Goal: Information Seeking & Learning: Learn about a topic

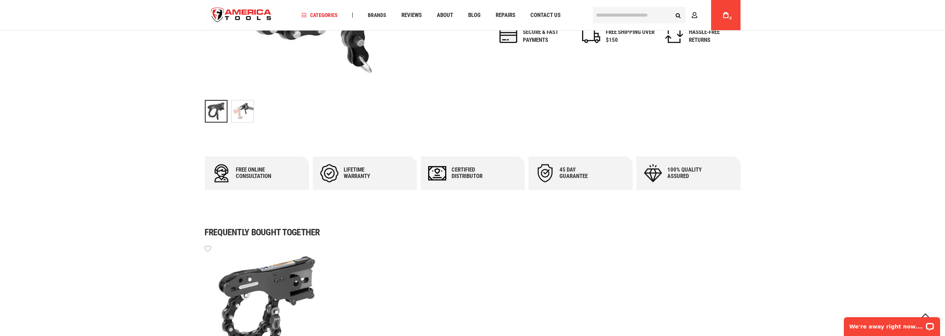
scroll to position [339, 0]
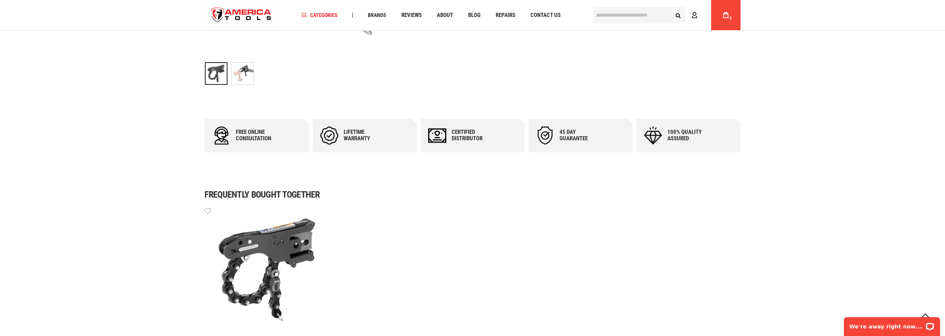
click at [386, 141] on div "Lifetime warranty" at bounding box center [366, 135] width 45 height 13
click at [356, 132] on div "Lifetime warranty" at bounding box center [366, 135] width 45 height 13
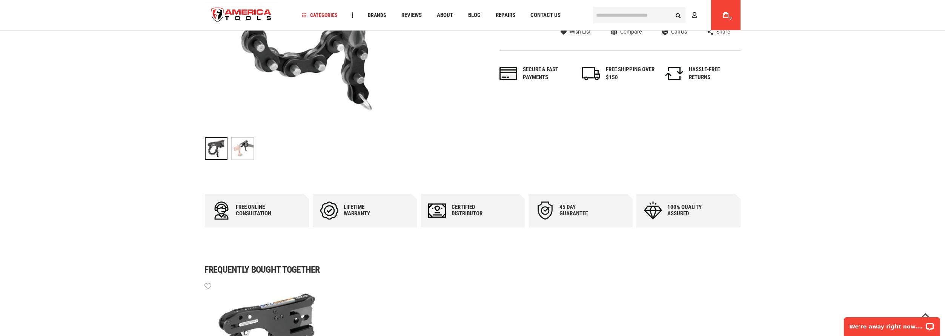
scroll to position [226, 0]
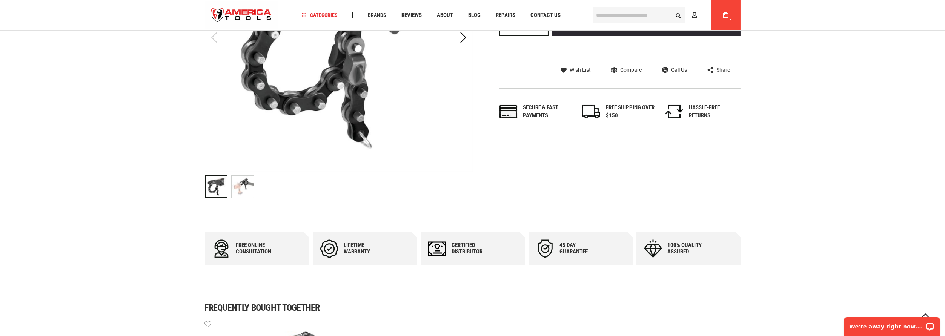
click at [241, 188] on img "RIDGID 34678 CASE, PRESS SNAP SOIL PIPE CTR" at bounding box center [243, 187] width 22 height 22
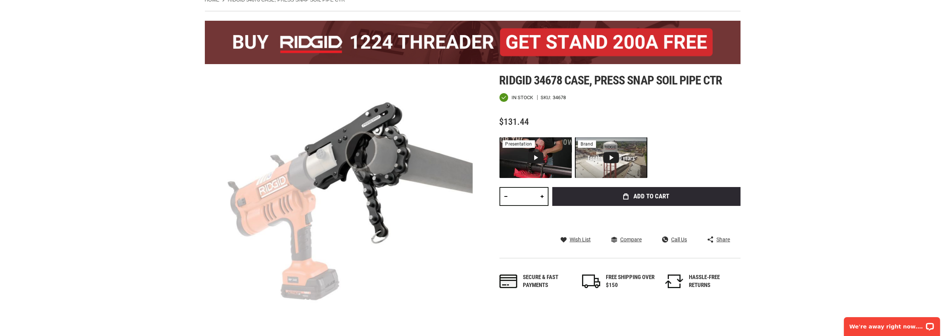
scroll to position [0, 0]
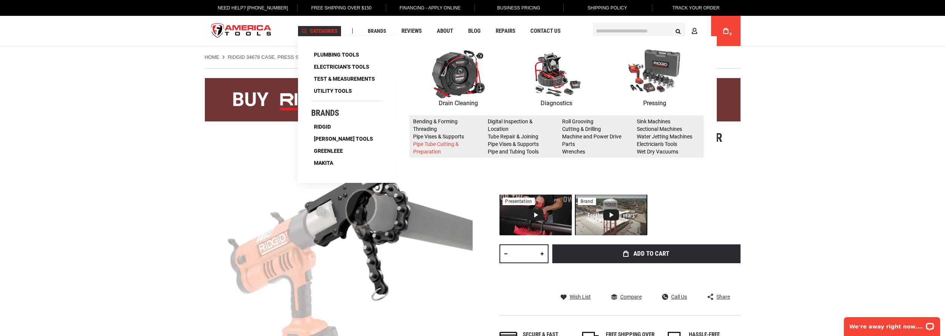
click at [429, 144] on link "Pipe Tube Cutting & Preparation" at bounding box center [436, 148] width 46 height 14
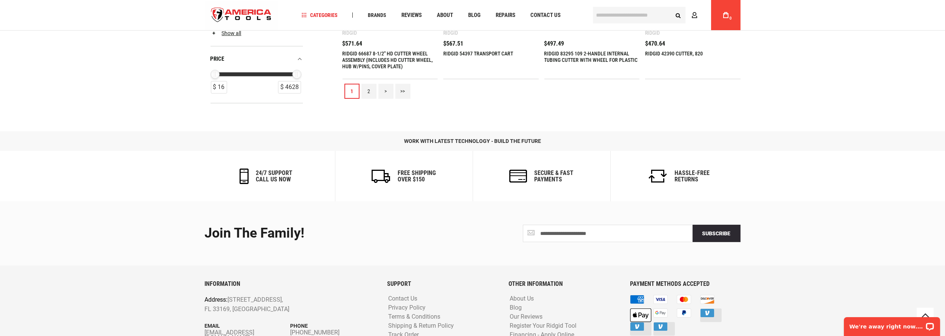
scroll to position [829, 0]
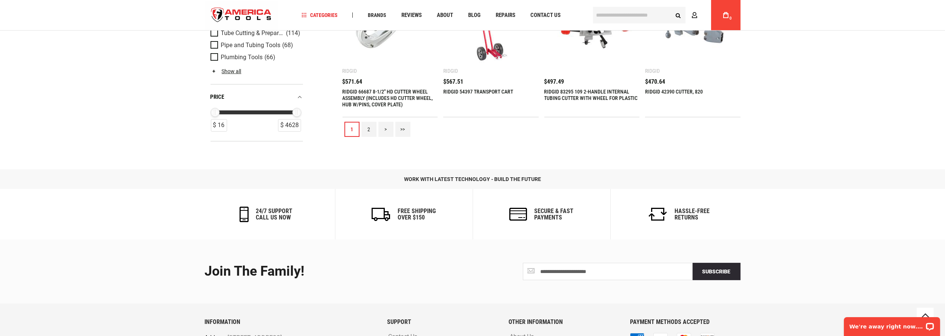
click at [375, 129] on link "2" at bounding box center [368, 129] width 15 height 15
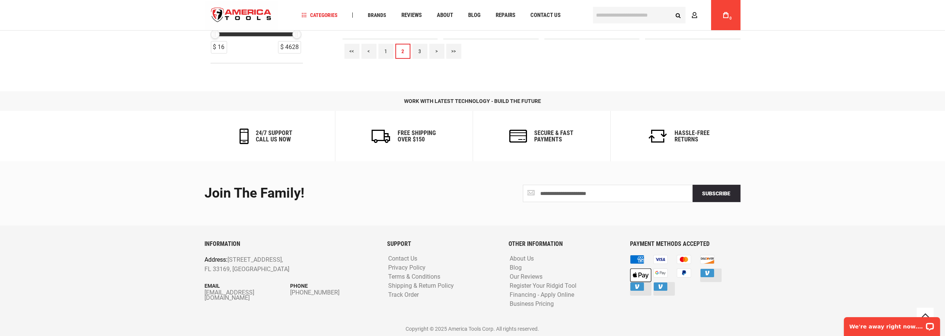
scroll to position [794, 0]
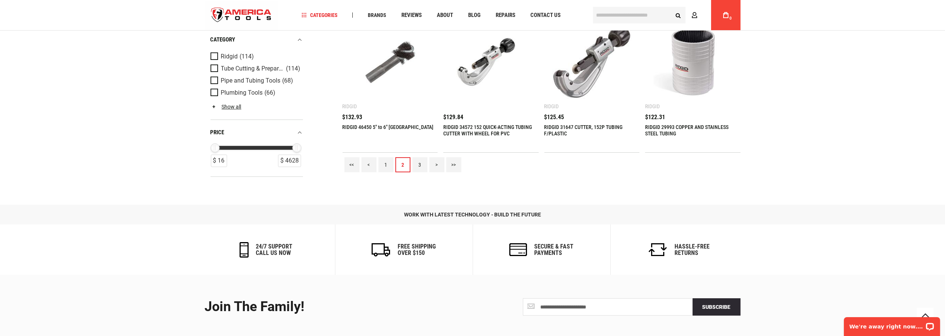
click at [423, 166] on link "3" at bounding box center [419, 164] width 15 height 15
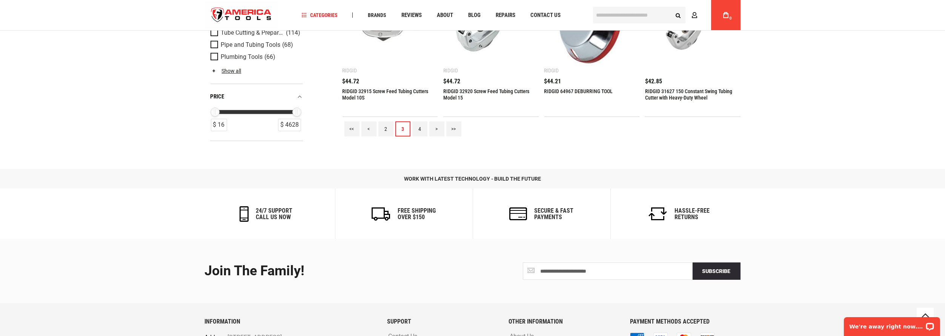
scroll to position [792, 0]
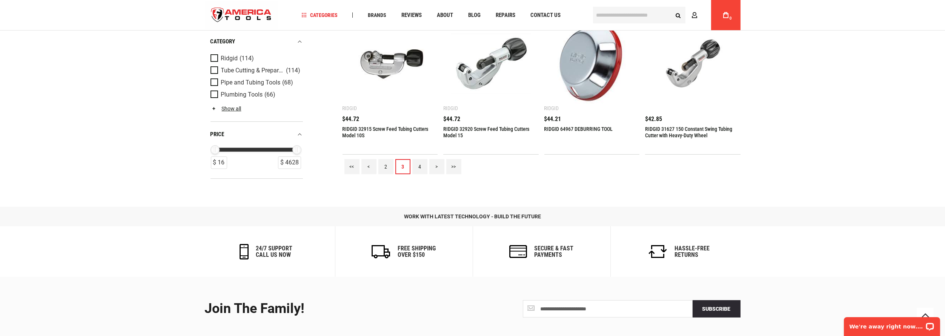
click at [417, 163] on link "4" at bounding box center [419, 166] width 15 height 15
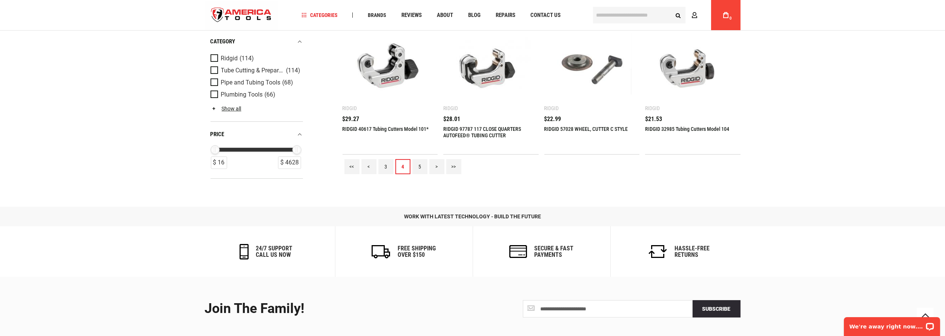
scroll to position [829, 0]
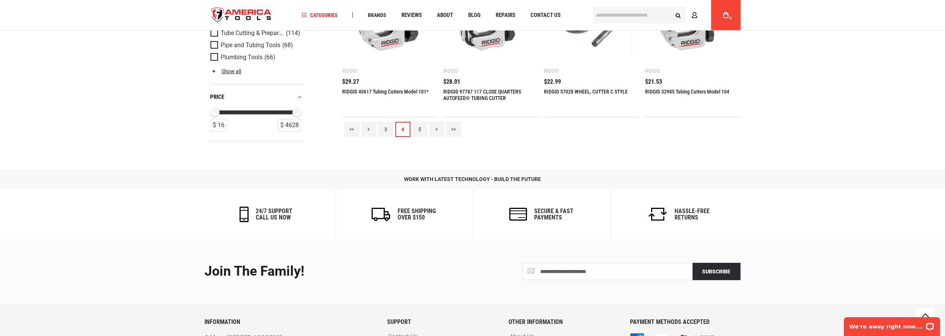
click at [420, 132] on link "5" at bounding box center [419, 129] width 15 height 15
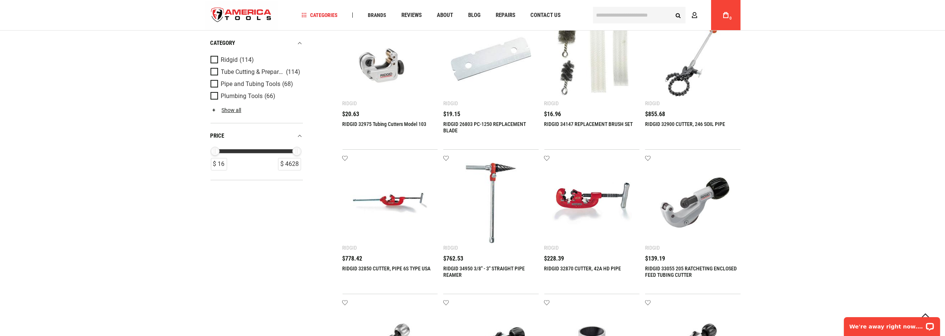
scroll to position [0, 0]
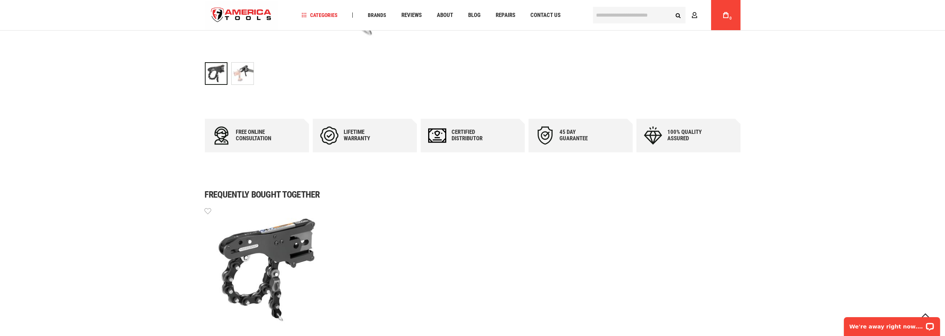
scroll to position [377, 0]
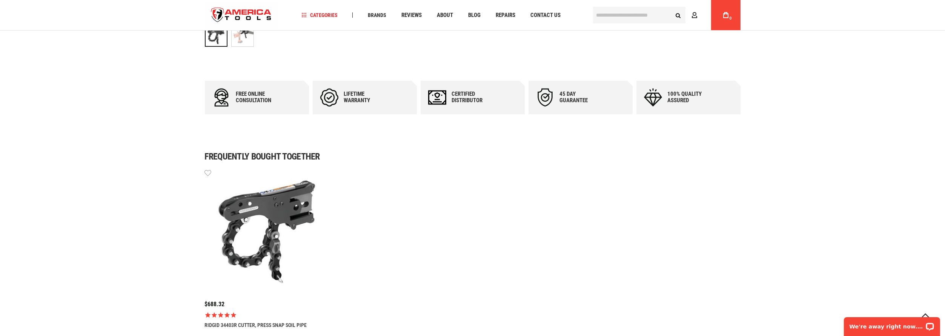
click at [482, 104] on div "Certified Distributor" at bounding box center [473, 98] width 104 height 34
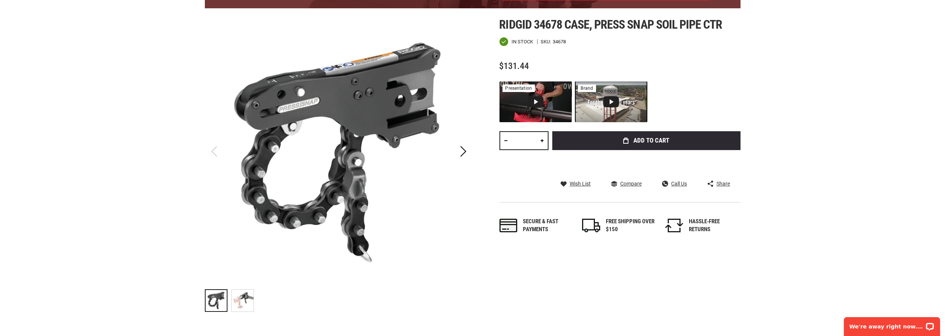
scroll to position [0, 0]
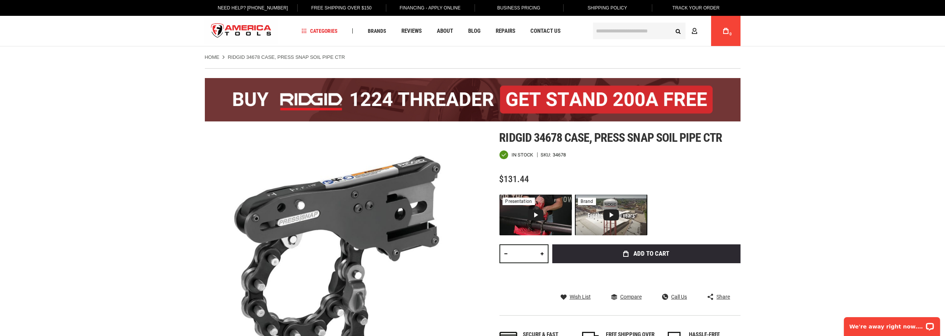
click at [528, 141] on span "Ridgid 34678 case, press snap soil pipe ctr" at bounding box center [610, 138] width 223 height 14
